Goal: Task Accomplishment & Management: Use online tool/utility

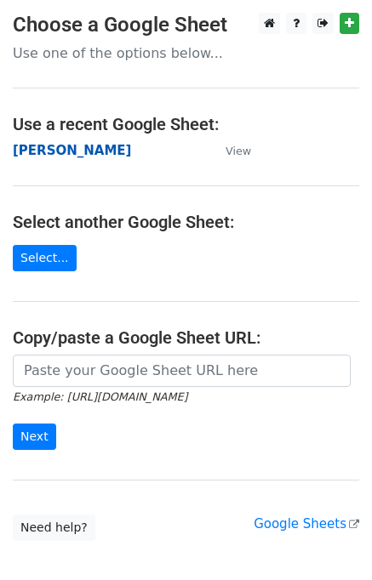
click at [25, 154] on strong "[PERSON_NAME]" at bounding box center [72, 150] width 118 height 15
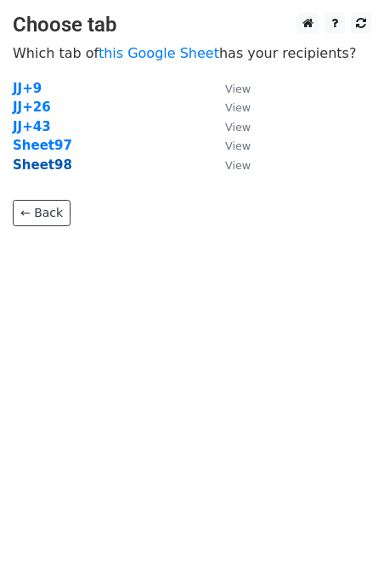
click at [52, 171] on strong "Sheet98" at bounding box center [43, 164] width 60 height 15
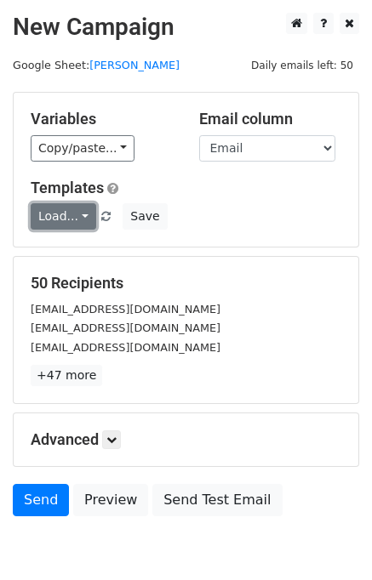
click at [71, 209] on link "Load..." at bounding box center [63, 216] width 65 height 26
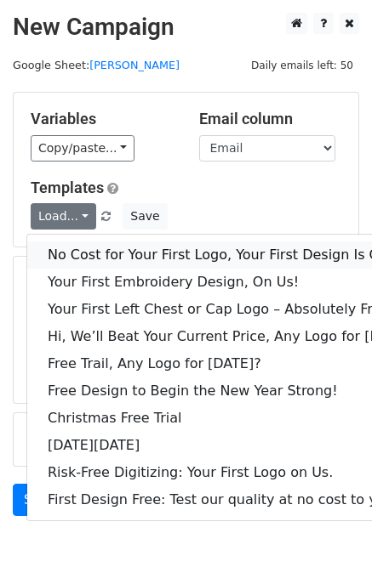
click at [114, 247] on link "No Cost for Your First Logo, Your First Design Is On Us!" at bounding box center [232, 254] width 411 height 27
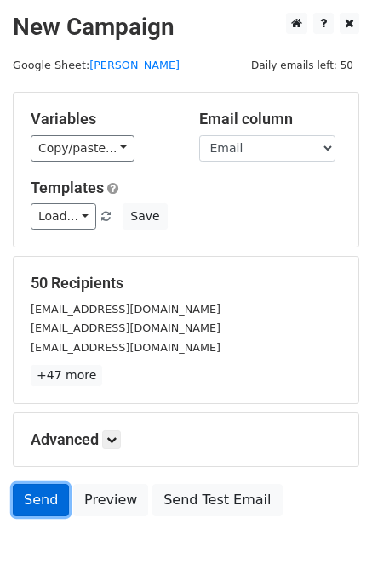
click at [39, 496] on link "Send" at bounding box center [41, 500] width 56 height 32
